Goal: Transaction & Acquisition: Purchase product/service

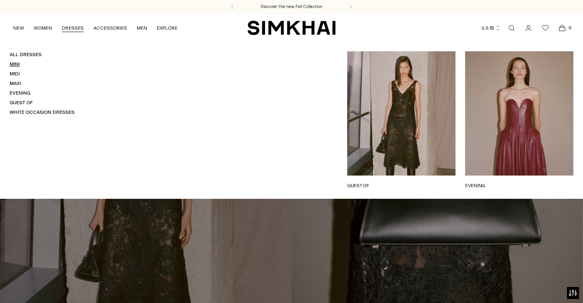
click at [15, 65] on link "Mini" at bounding box center [15, 64] width 10 height 6
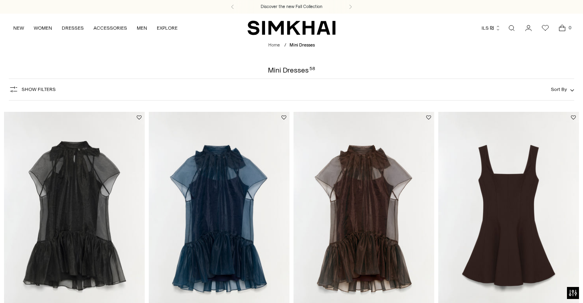
click at [45, 89] on span "Show Filters" at bounding box center [39, 90] width 34 height 6
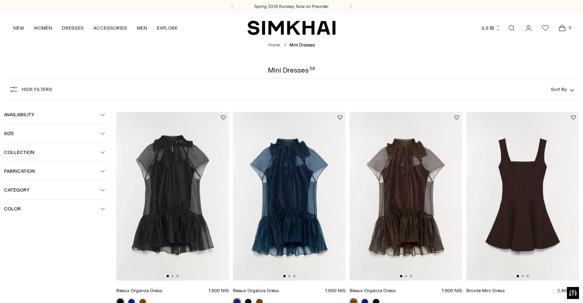
click at [38, 209] on span "Color" at bounding box center [52, 209] width 96 height 6
click at [28, 228] on span "Beige" at bounding box center [22, 224] width 17 height 7
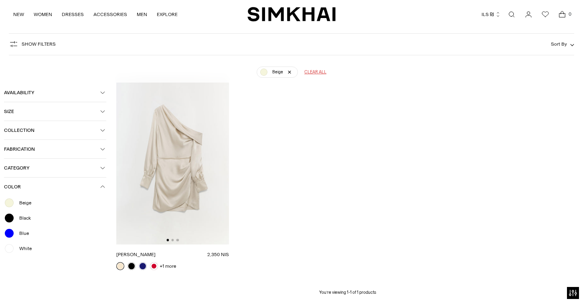
click at [24, 279] on form "Availability In stock Size 0 00 2 4 6 8 10 12 14 Collection Ready-to-Wear Signa…" at bounding box center [60, 182] width 112 height 227
click at [23, 247] on span "White" at bounding box center [22, 248] width 17 height 7
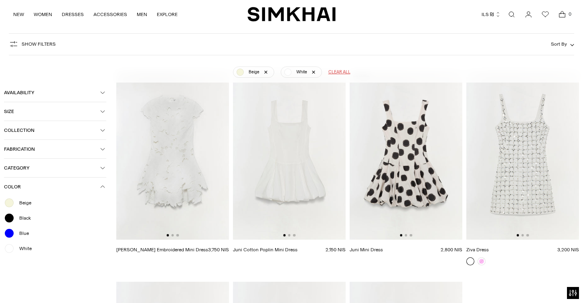
scroll to position [55, 0]
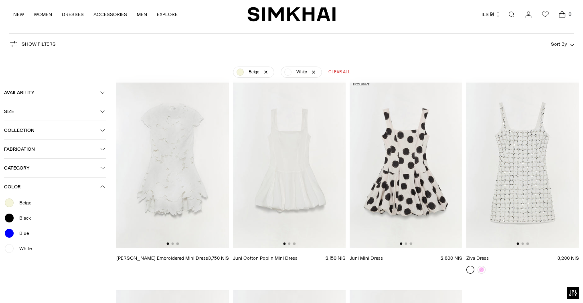
click at [281, 144] on img at bounding box center [289, 163] width 113 height 169
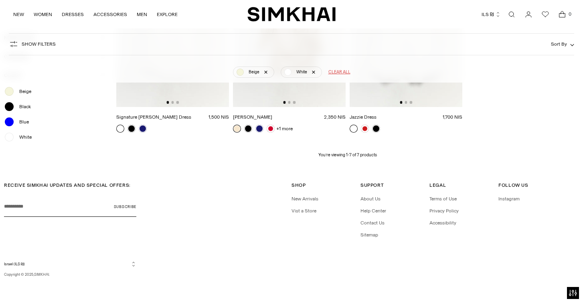
scroll to position [0, 0]
